Goal: Register for event/course

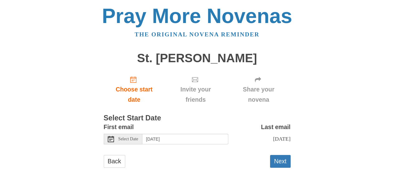
click at [126, 142] on span "Select Date" at bounding box center [129, 139] width 20 height 4
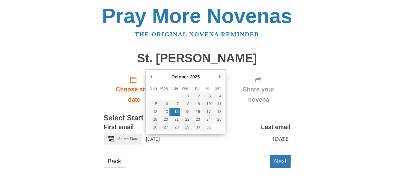
click at [110, 140] on use at bounding box center [111, 139] width 6 height 6
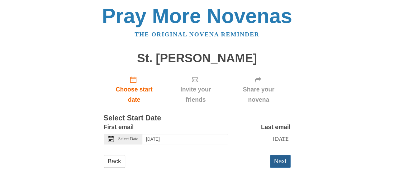
click at [284, 167] on button "Next" at bounding box center [280, 161] width 21 height 13
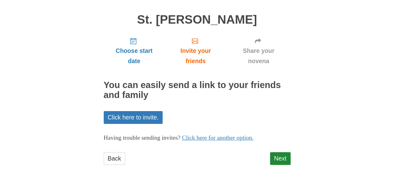
scroll to position [39, 0]
click at [282, 157] on link "Next" at bounding box center [280, 158] width 21 height 13
